Goal: Contribute content

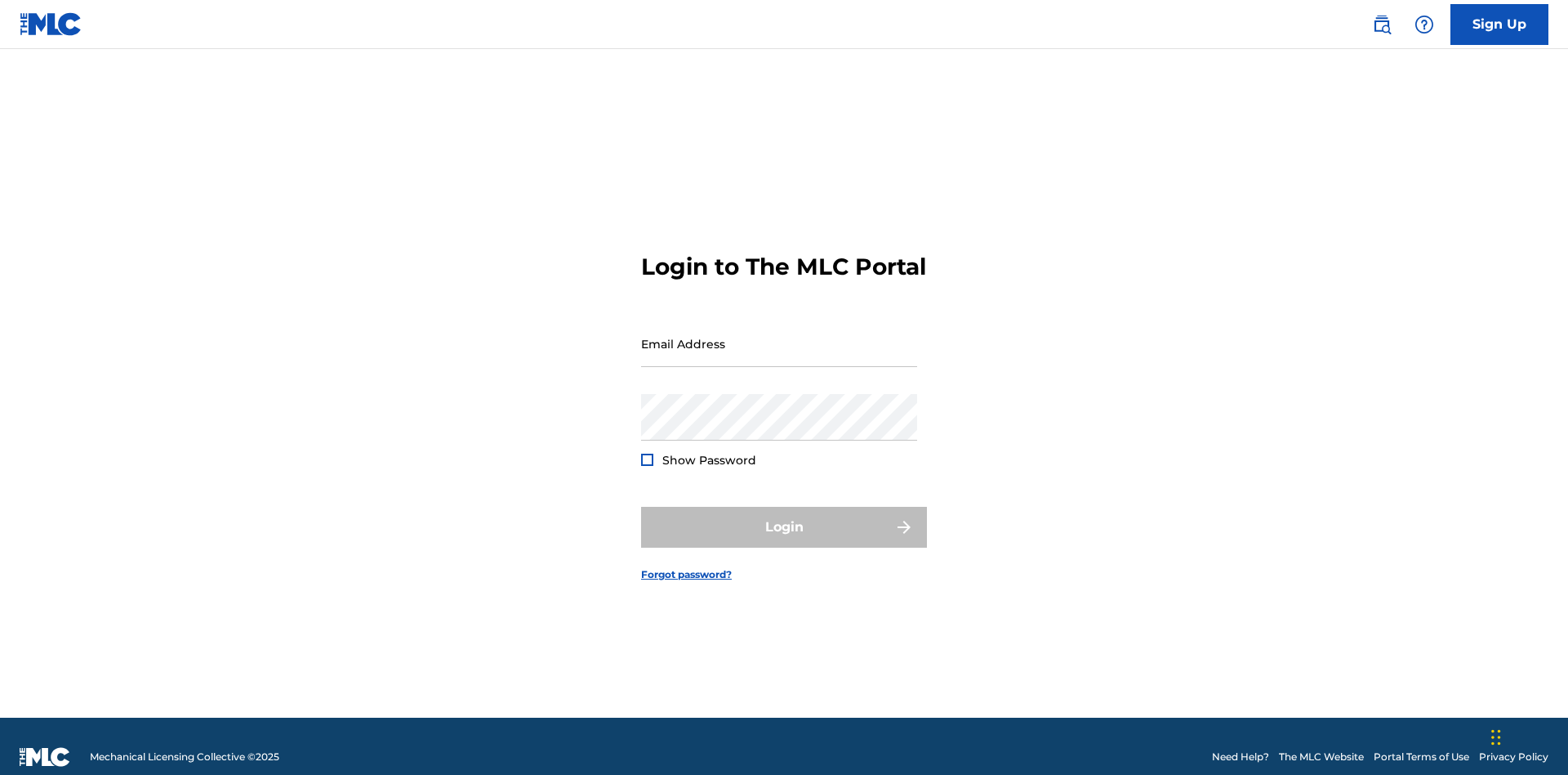
scroll to position [21, 0]
click at [779, 336] on input "Email Address" at bounding box center [779, 343] width 276 height 46
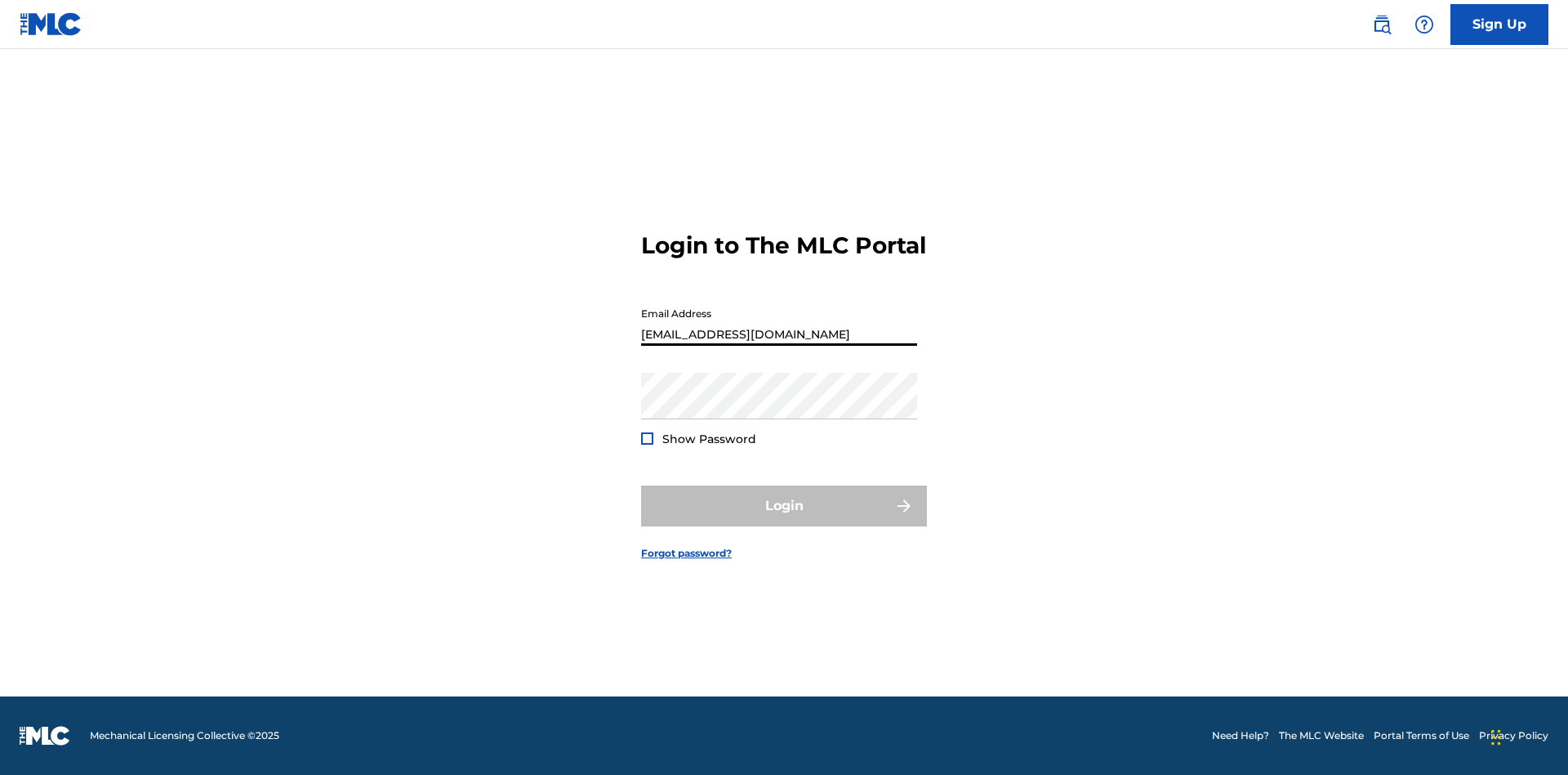
type input "[EMAIL_ADDRESS][DOMAIN_NAME]"
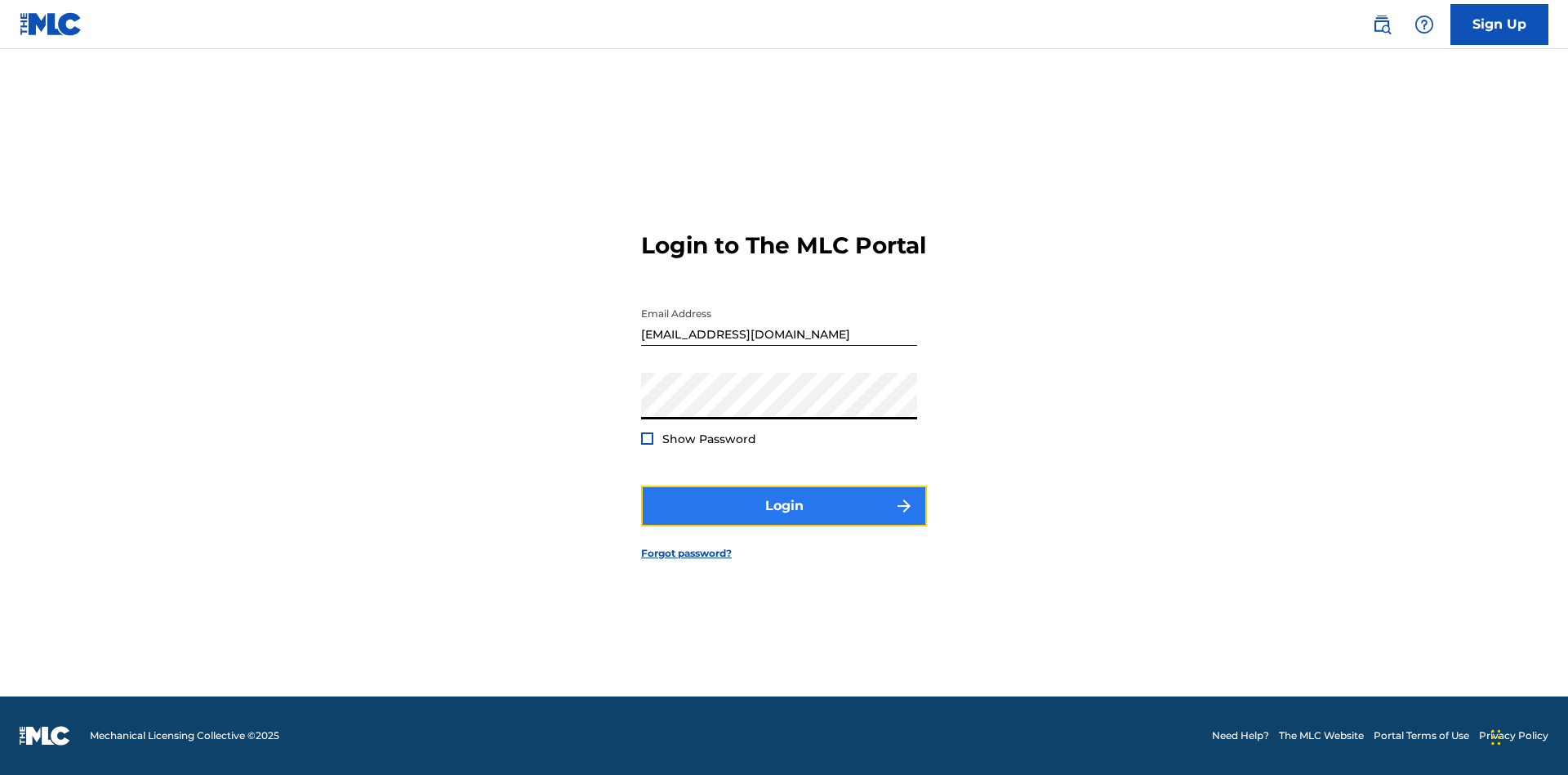
click at [784, 520] on button "Login" at bounding box center [784, 506] width 286 height 41
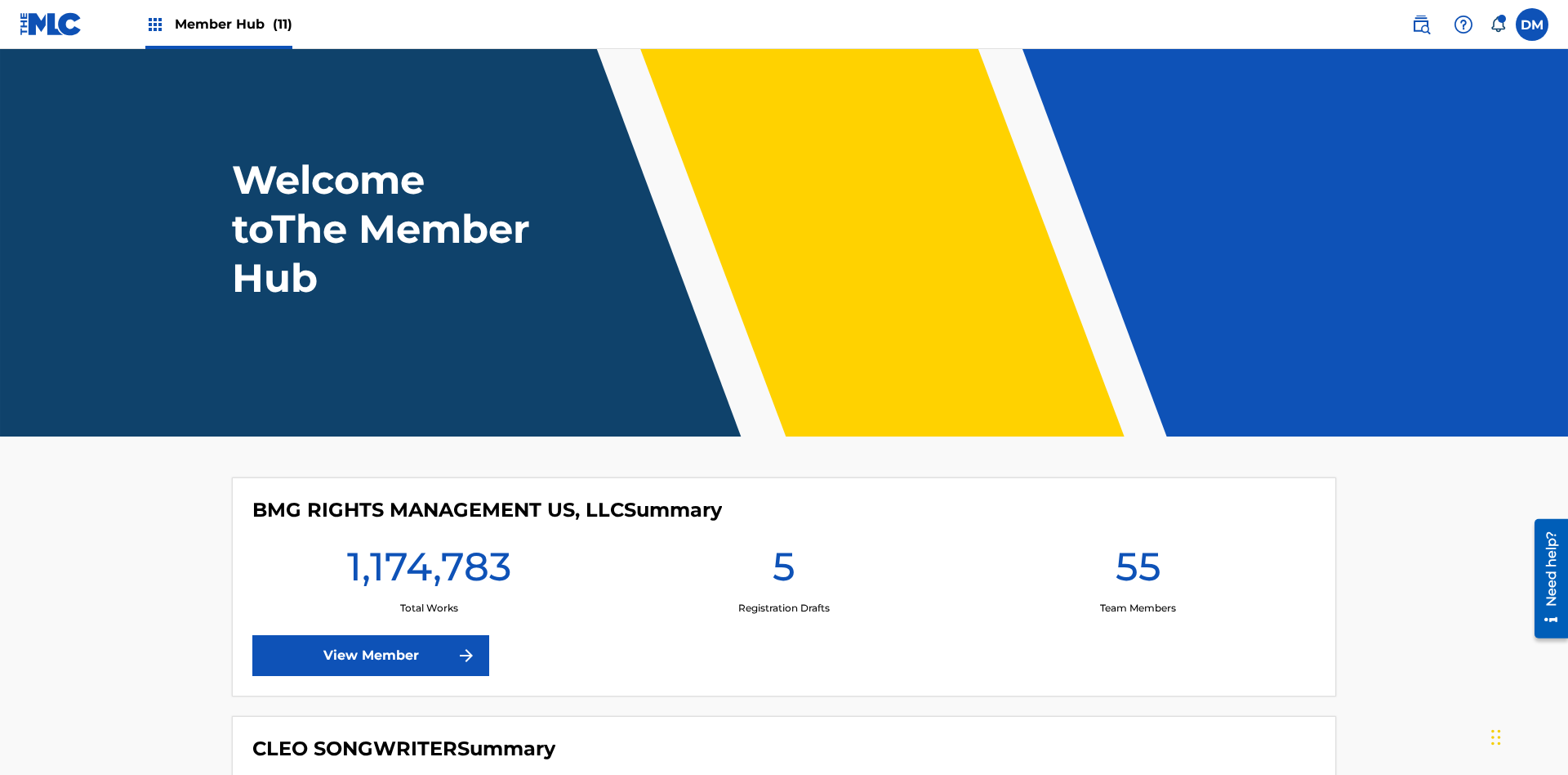
click at [233, 24] on span "Member Hub (11)" at bounding box center [233, 24] width 118 height 19
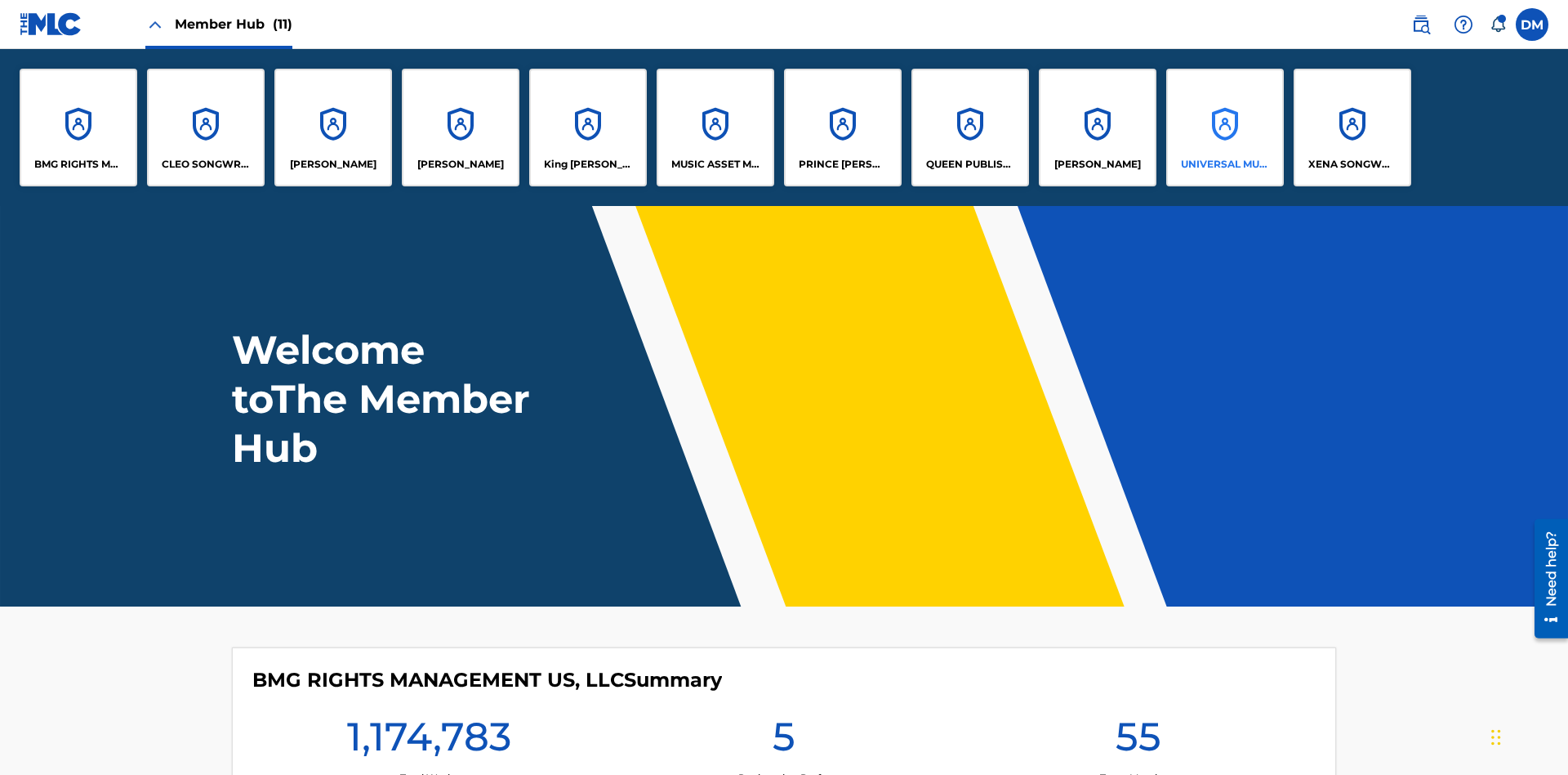
click at [1224, 164] on p "UNIVERSAL MUSIC PUB GROUP" at bounding box center [1226, 164] width 89 height 15
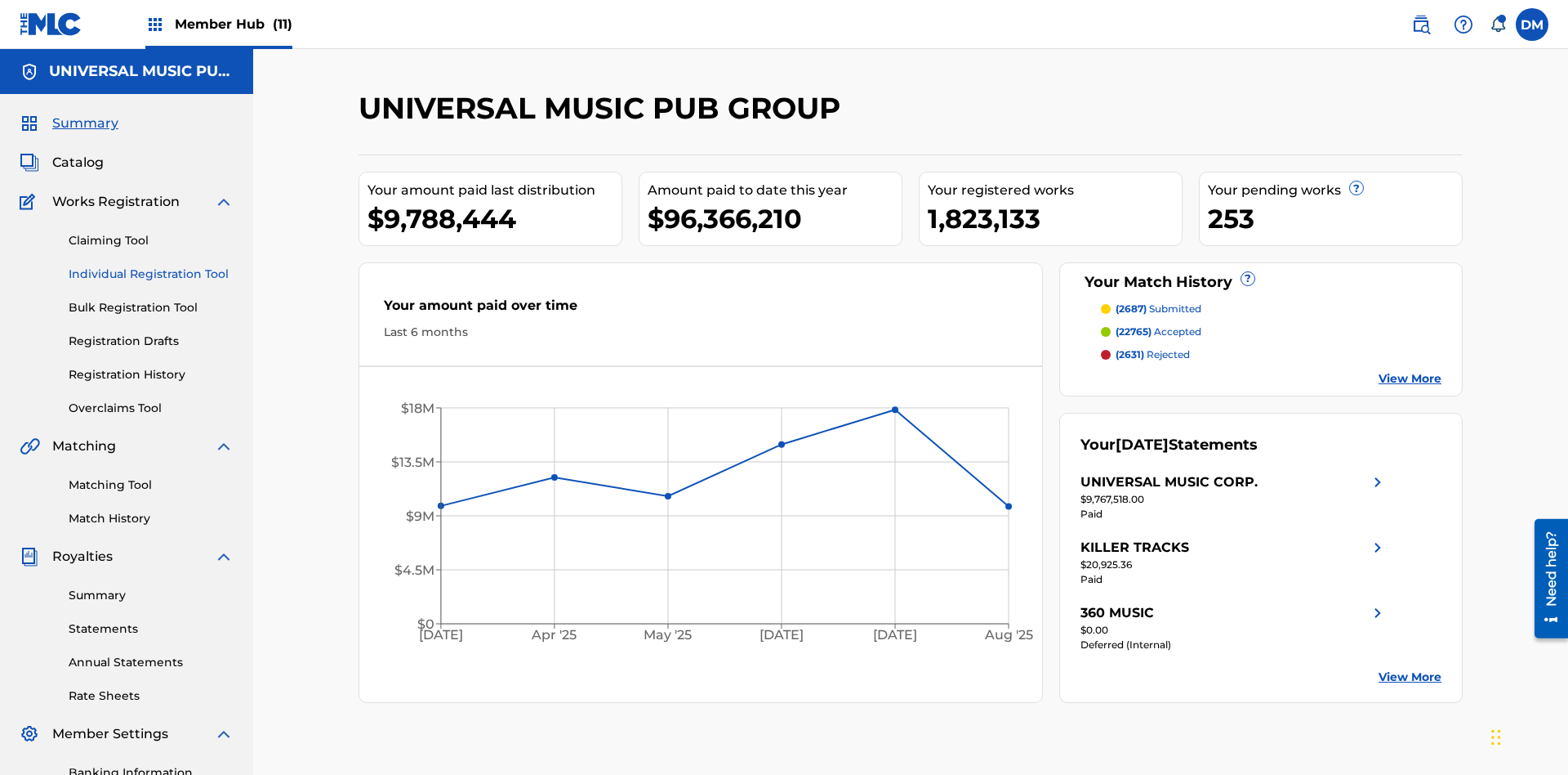
click at [151, 266] on link "Individual Registration Tool" at bounding box center [151, 274] width 165 height 17
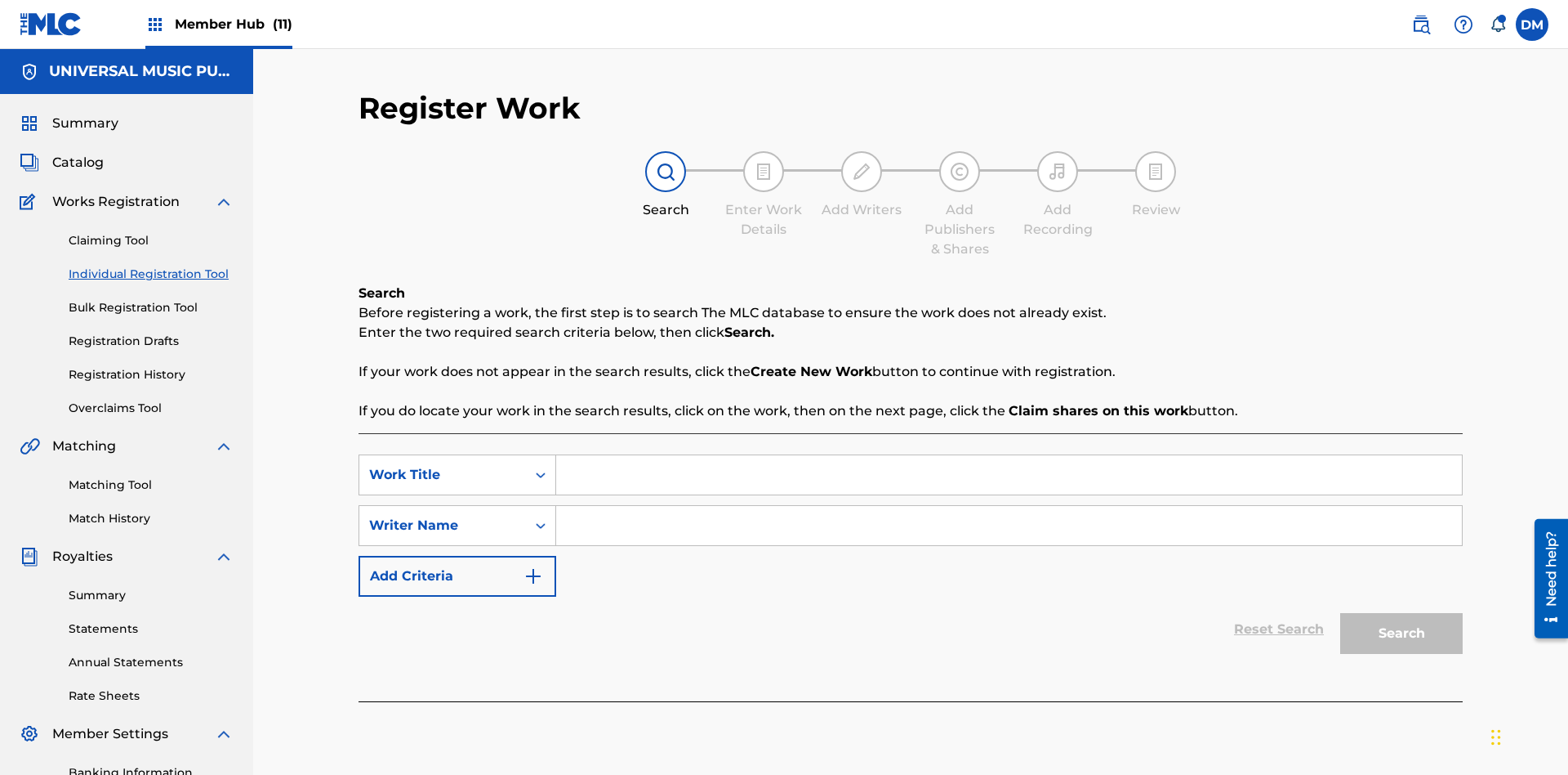
click at [1009, 456] on input "Search Form" at bounding box center [1009, 475] width 906 height 40
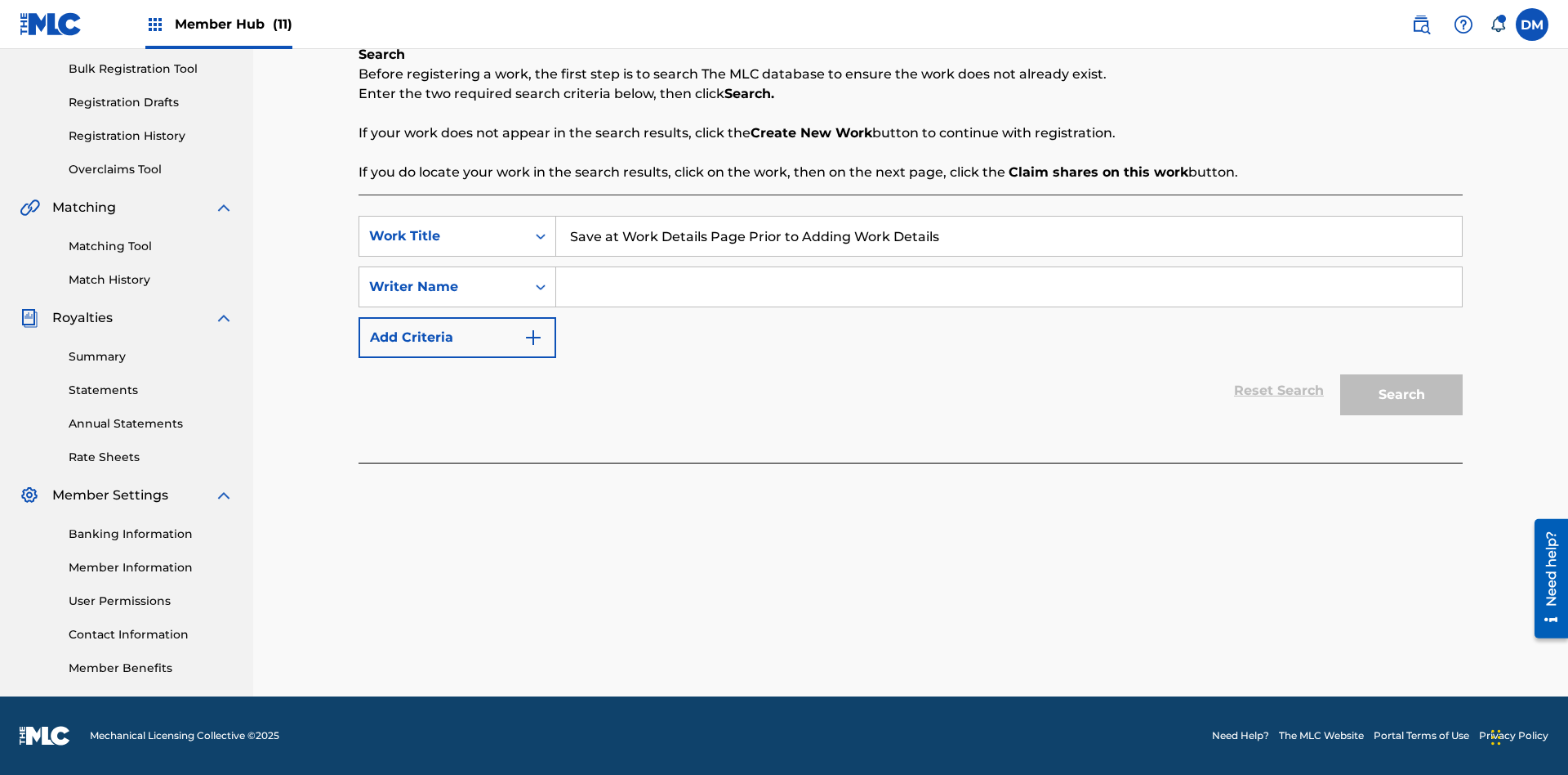
type input "Save at Work Details Page Prior to Adding Work Details"
click at [1009, 287] on input "Search Form" at bounding box center [1009, 287] width 906 height 40
type input "QWERTYUIOP"
click at [1401, 395] on button "Search" at bounding box center [1401, 395] width 123 height 41
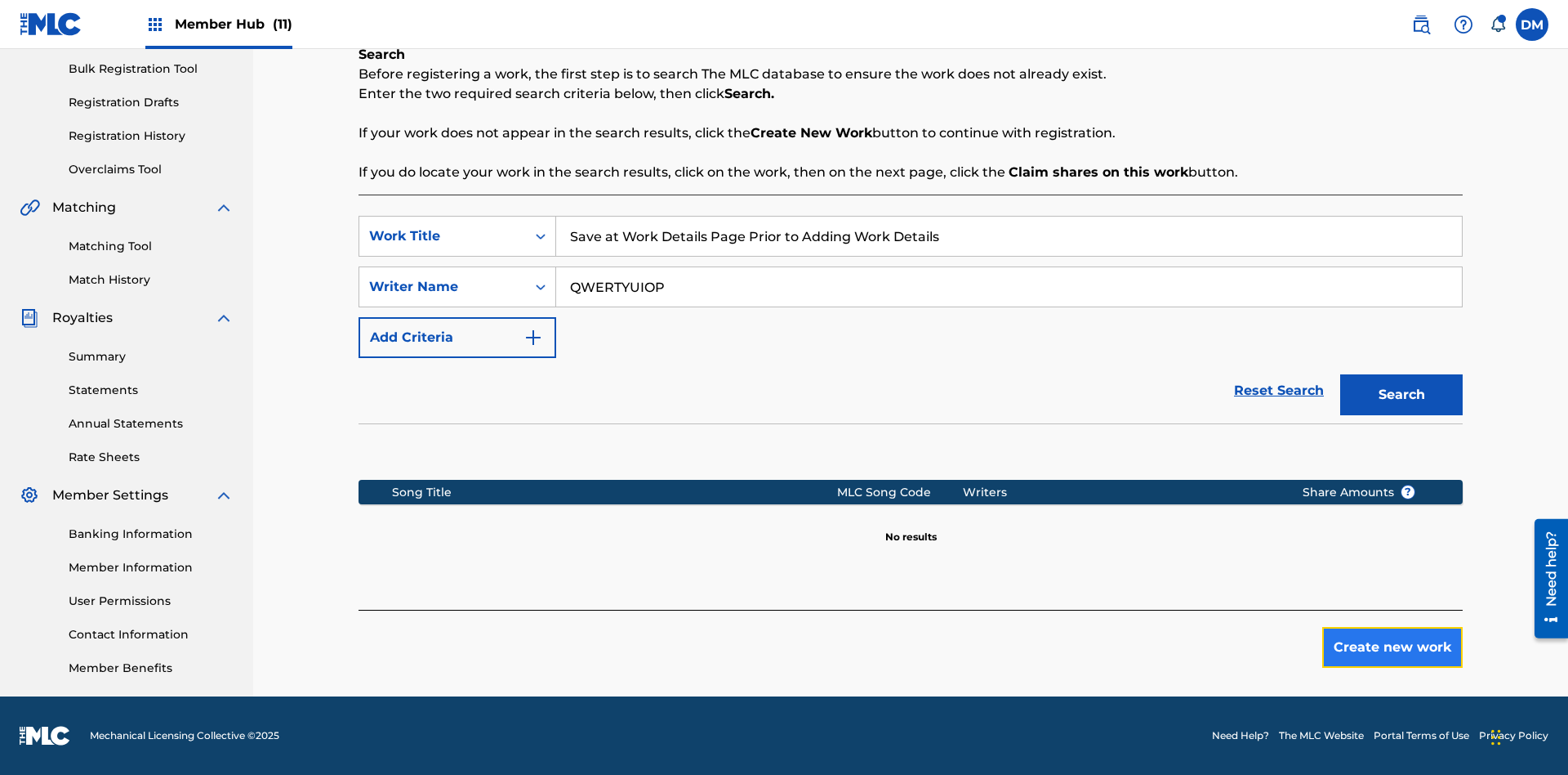
click at [1392, 647] on button "Create new work" at bounding box center [1392, 647] width 140 height 41
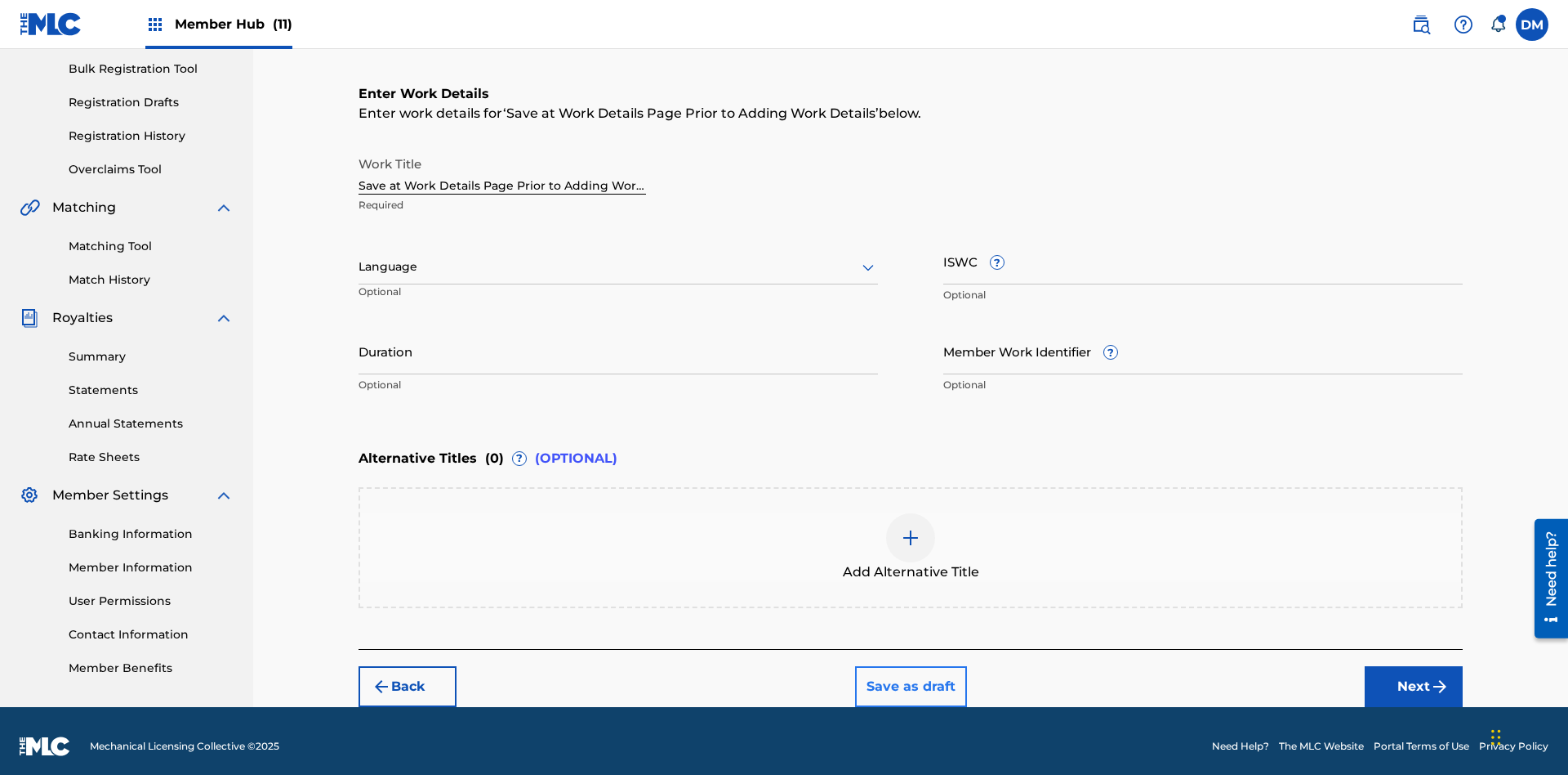
click at [910, 675] on button "Save as draft" at bounding box center [911, 687] width 112 height 41
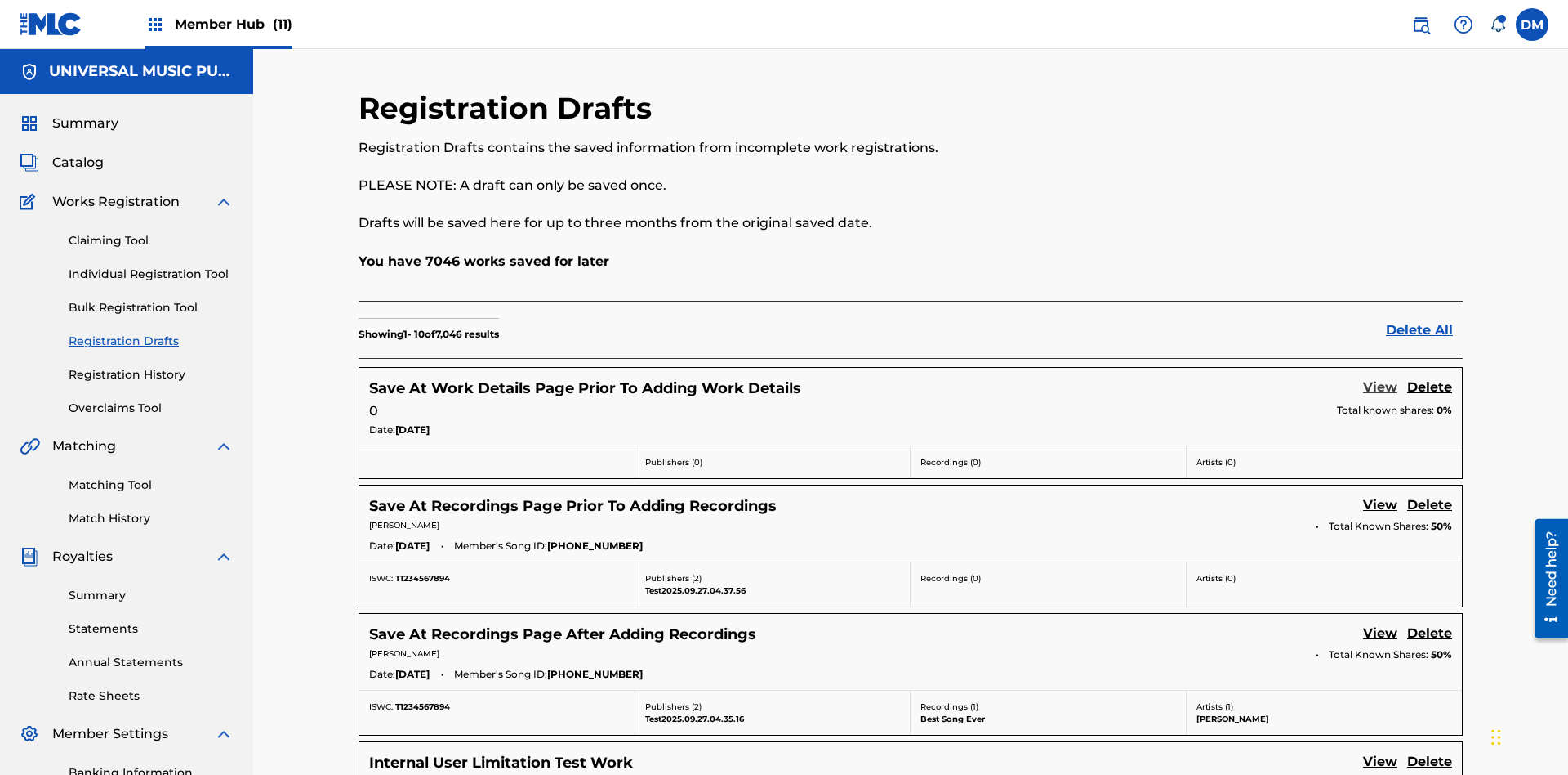
click at [1380, 377] on link "View" at bounding box center [1381, 388] width 35 height 22
